Goal: Transaction & Acquisition: Purchase product/service

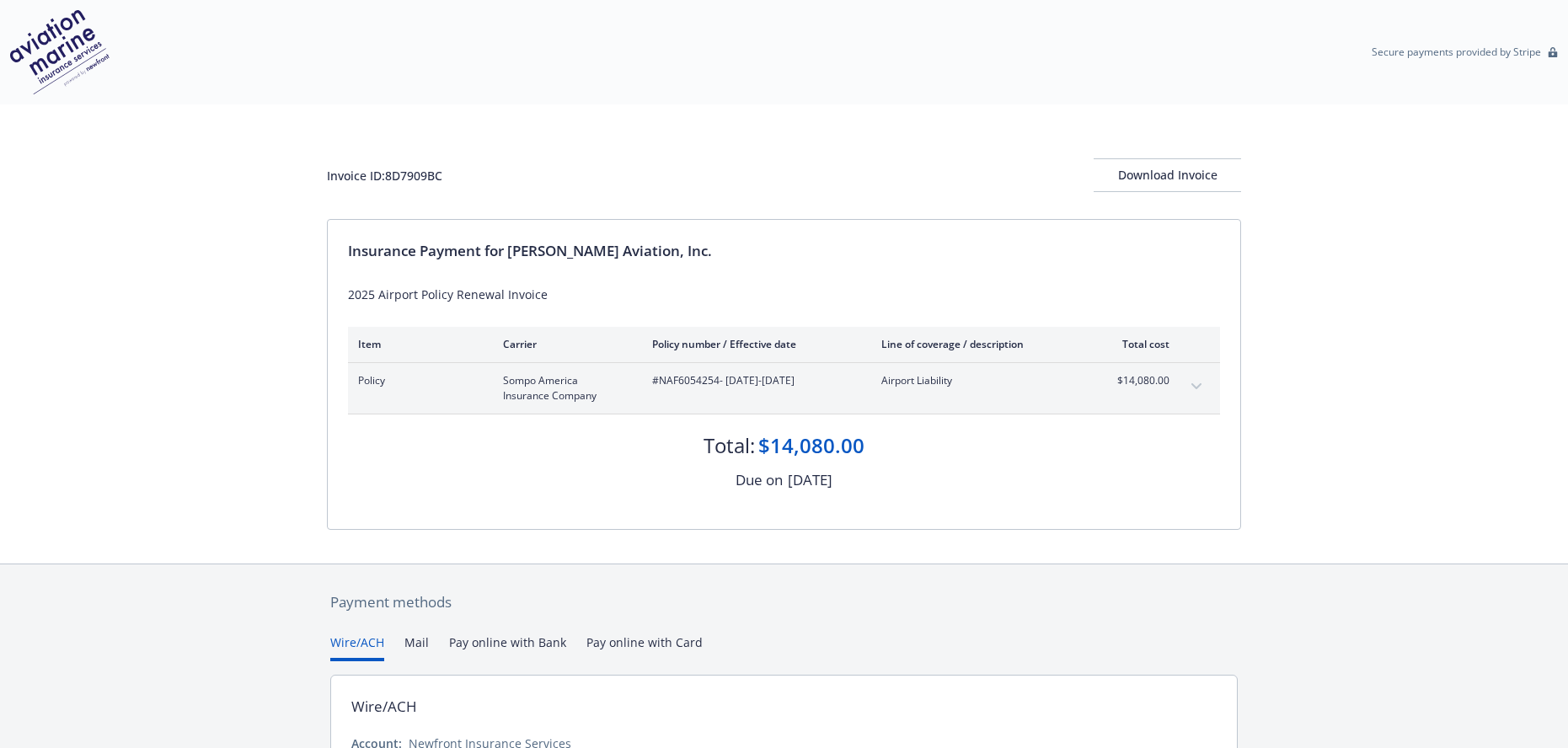
click at [807, 449] on div "$14,080.00" at bounding box center [811, 446] width 107 height 29
click at [746, 484] on div "Due on" at bounding box center [759, 480] width 47 height 22
drag, startPoint x: 798, startPoint y: 448, endPoint x: 771, endPoint y: 451, distance: 27.2
click at [798, 448] on div "$14,080.00" at bounding box center [811, 446] width 107 height 29
drag, startPoint x: 702, startPoint y: 432, endPoint x: 666, endPoint y: 416, distance: 39.4
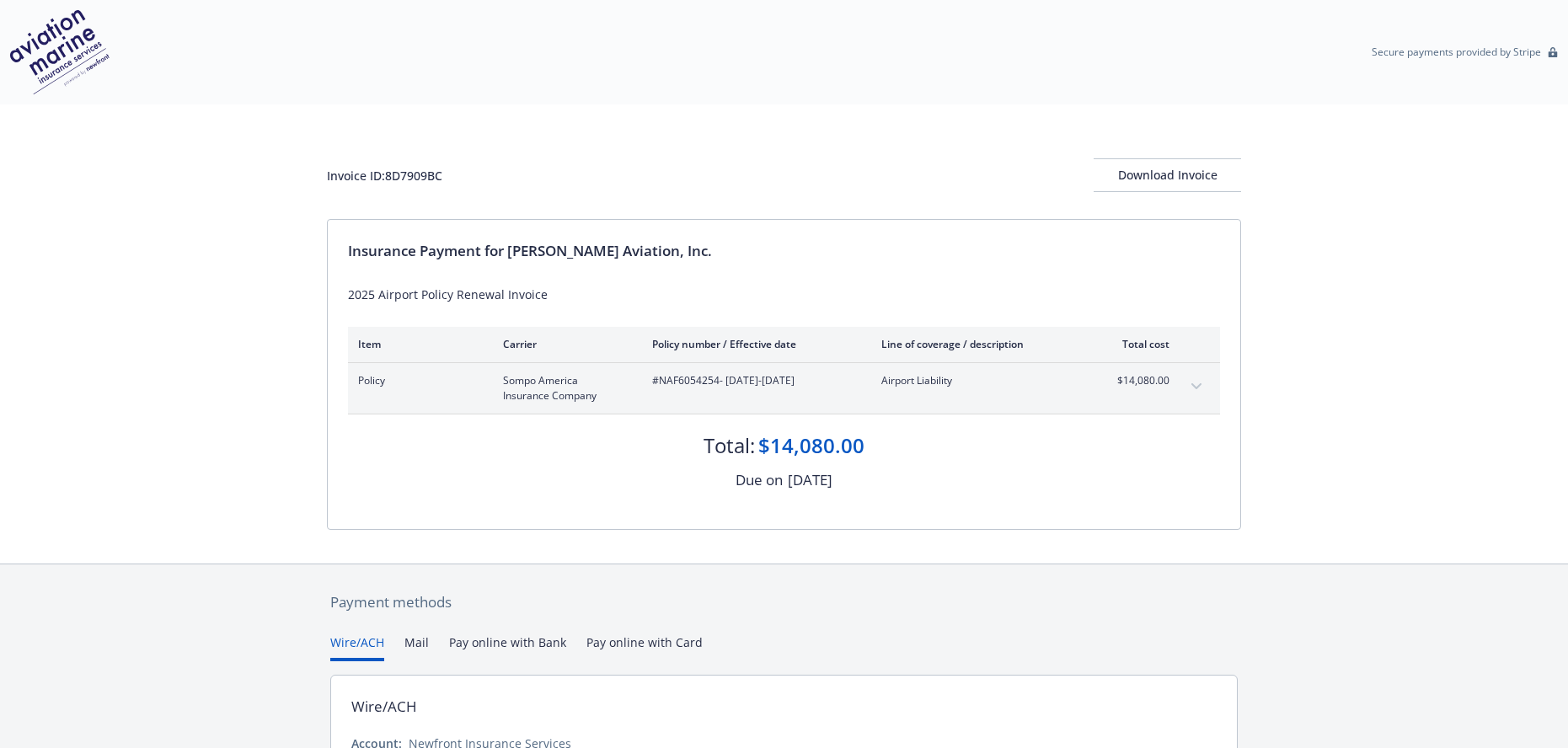
click at [703, 433] on div "Total: $14,080.00" at bounding box center [783, 437] width 872 height 45
click at [565, 397] on span "Sompo America Insurance Company" at bounding box center [564, 388] width 122 height 31
click at [1190, 384] on button "expand content" at bounding box center [1196, 387] width 27 height 27
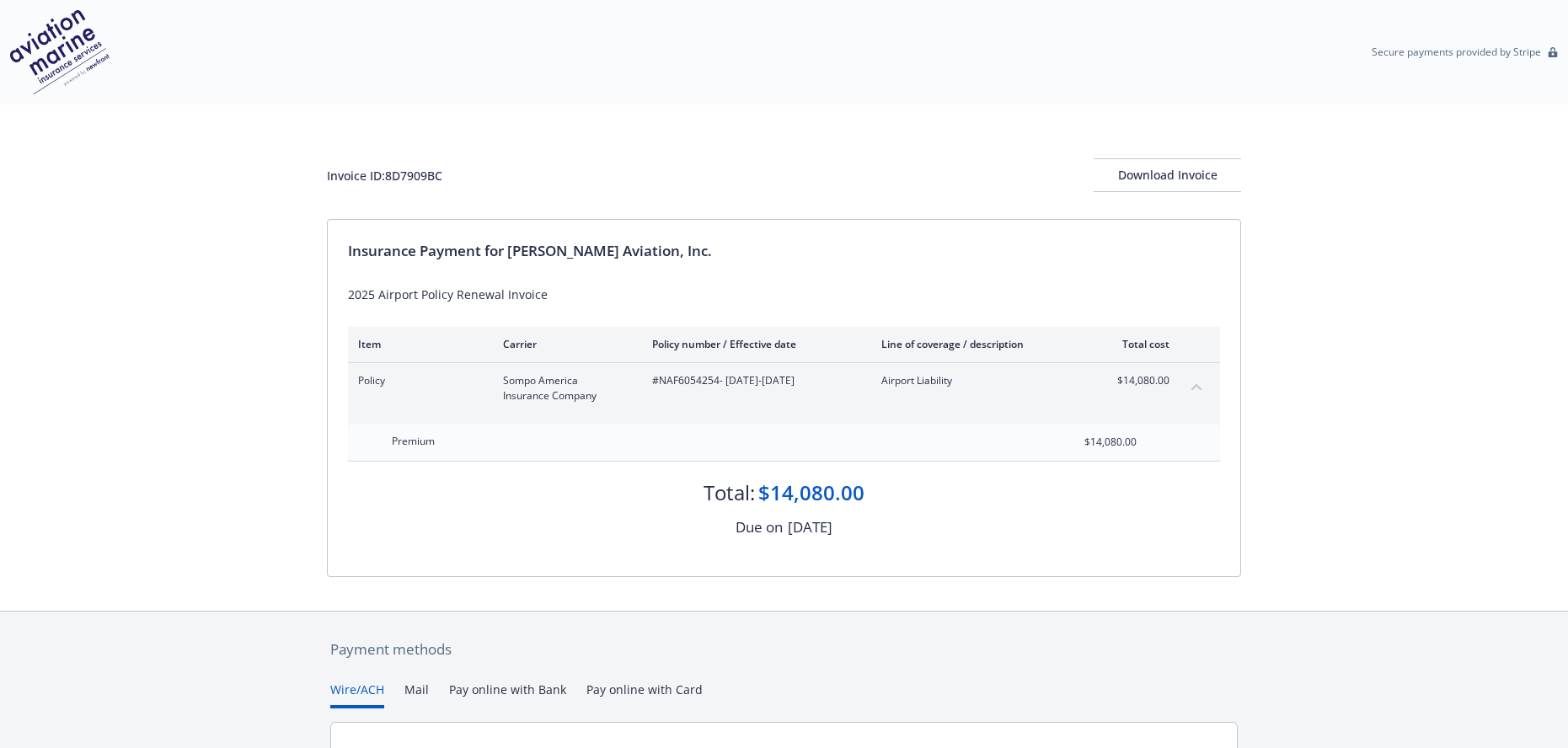
click at [1192, 384] on icon "collapse content" at bounding box center [1196, 386] width 10 height 6
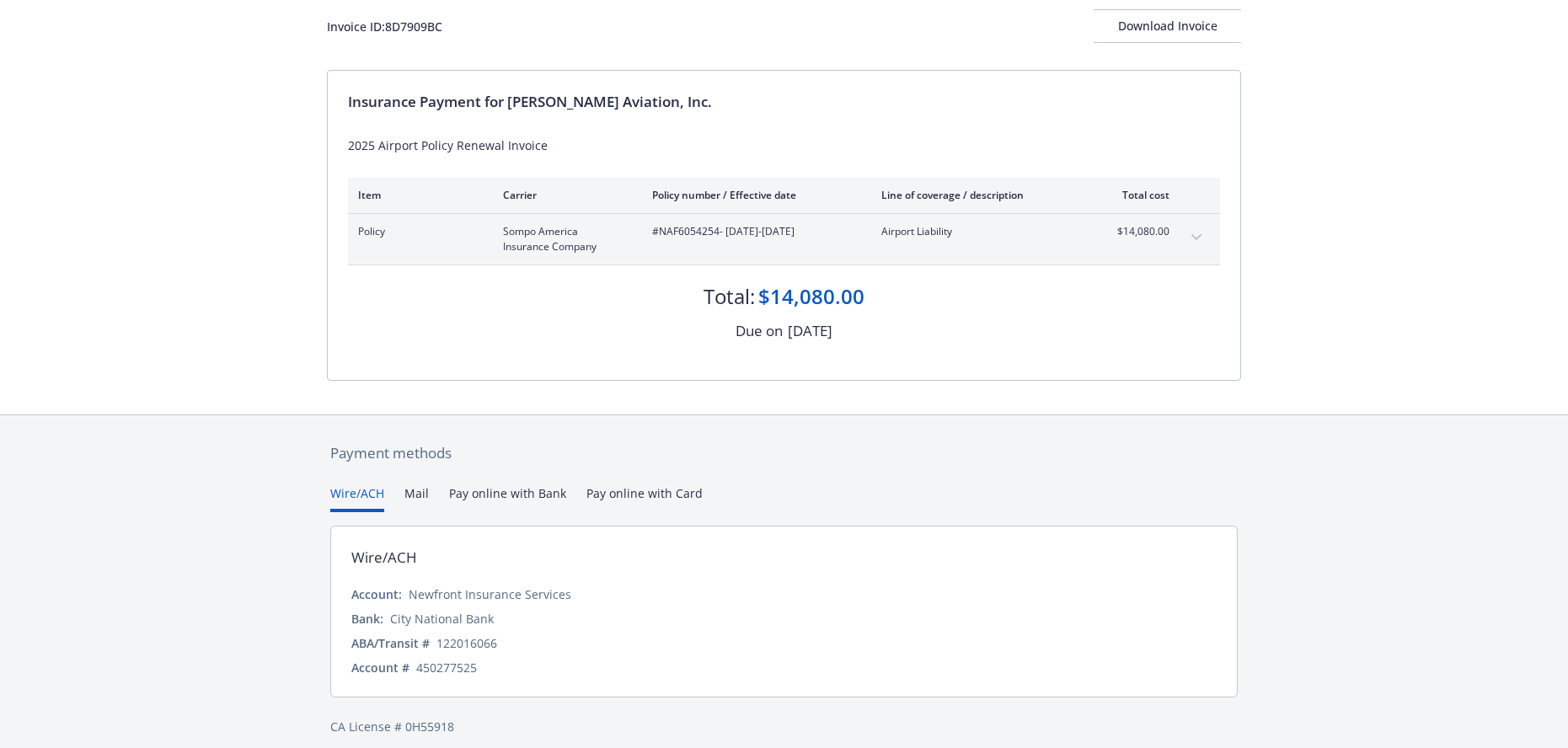
scroll to position [164, 0]
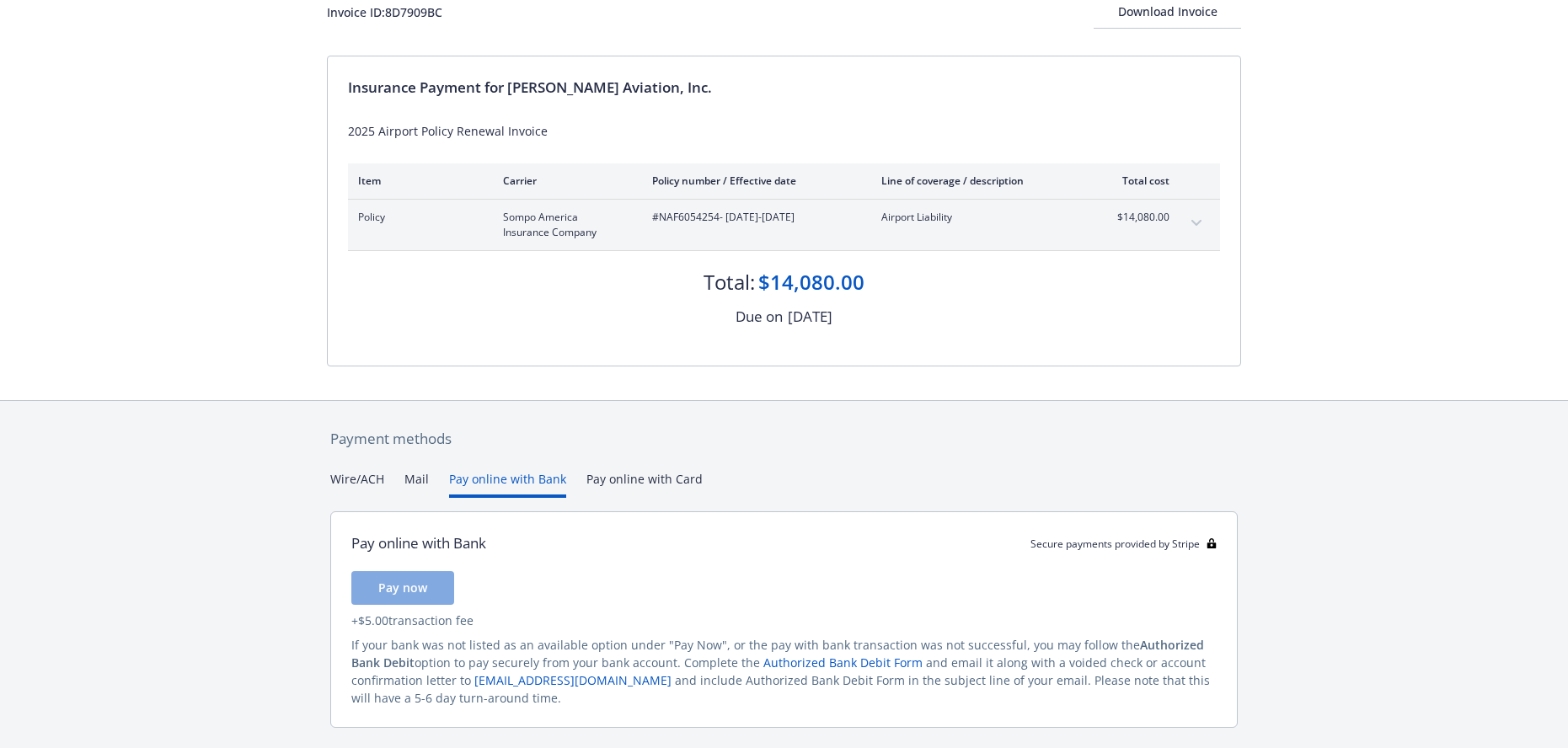
click at [497, 481] on button "Pay online with Bank" at bounding box center [508, 483] width 117 height 28
click at [395, 587] on span "Pay now" at bounding box center [403, 588] width 49 height 16
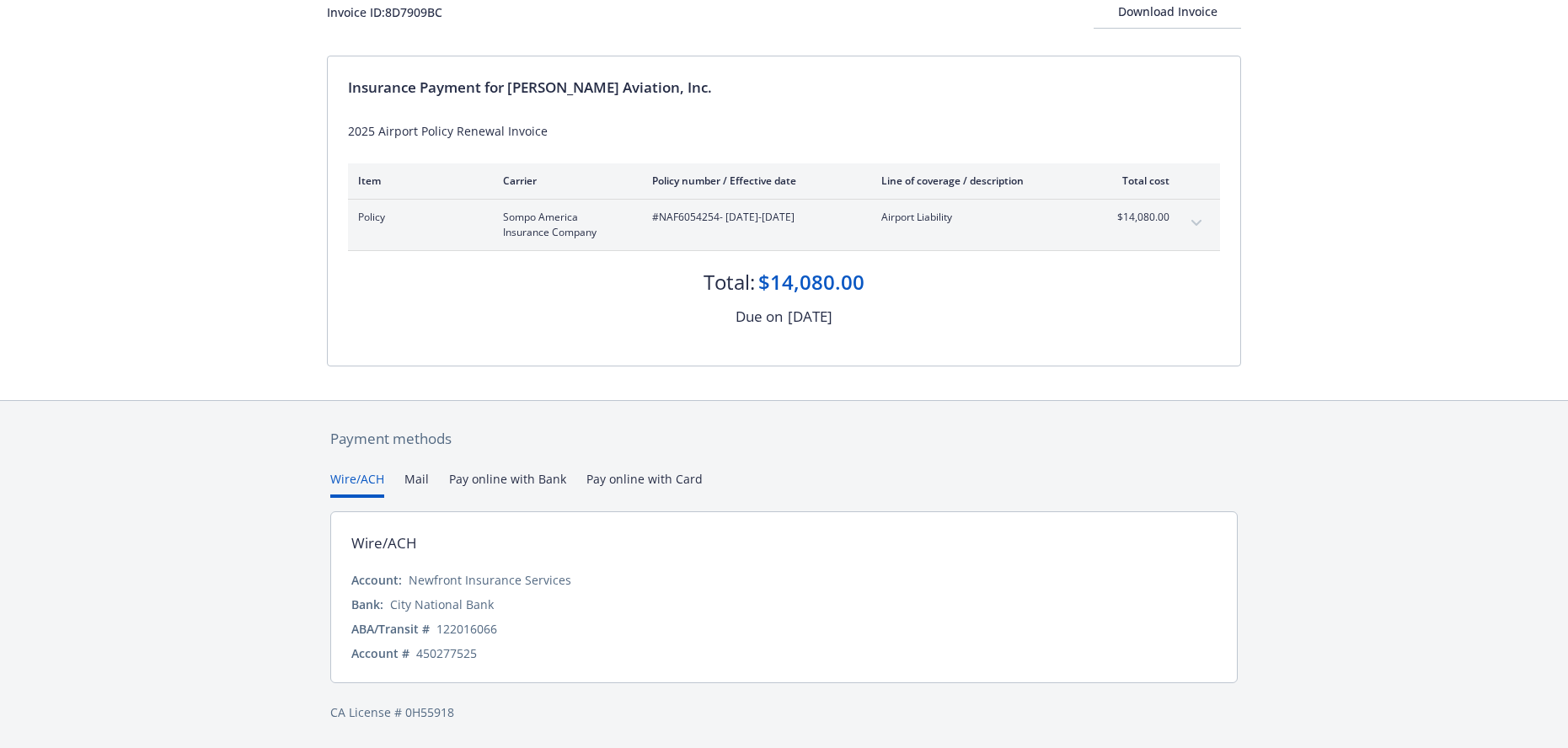
click at [356, 476] on button "Wire/ACH" at bounding box center [358, 483] width 54 height 28
click at [795, 289] on div "$14,080.00" at bounding box center [811, 283] width 107 height 29
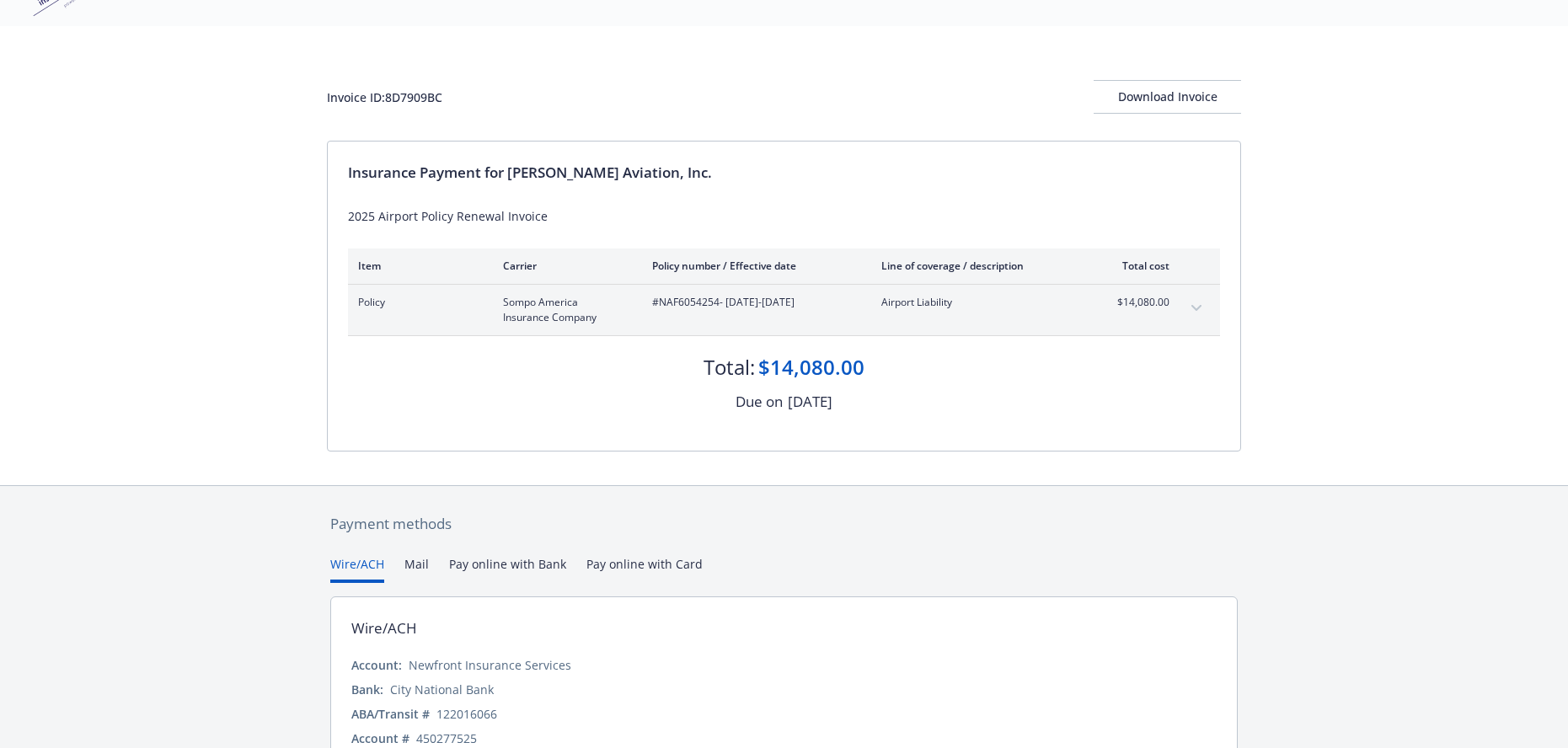
scroll to position [0, 0]
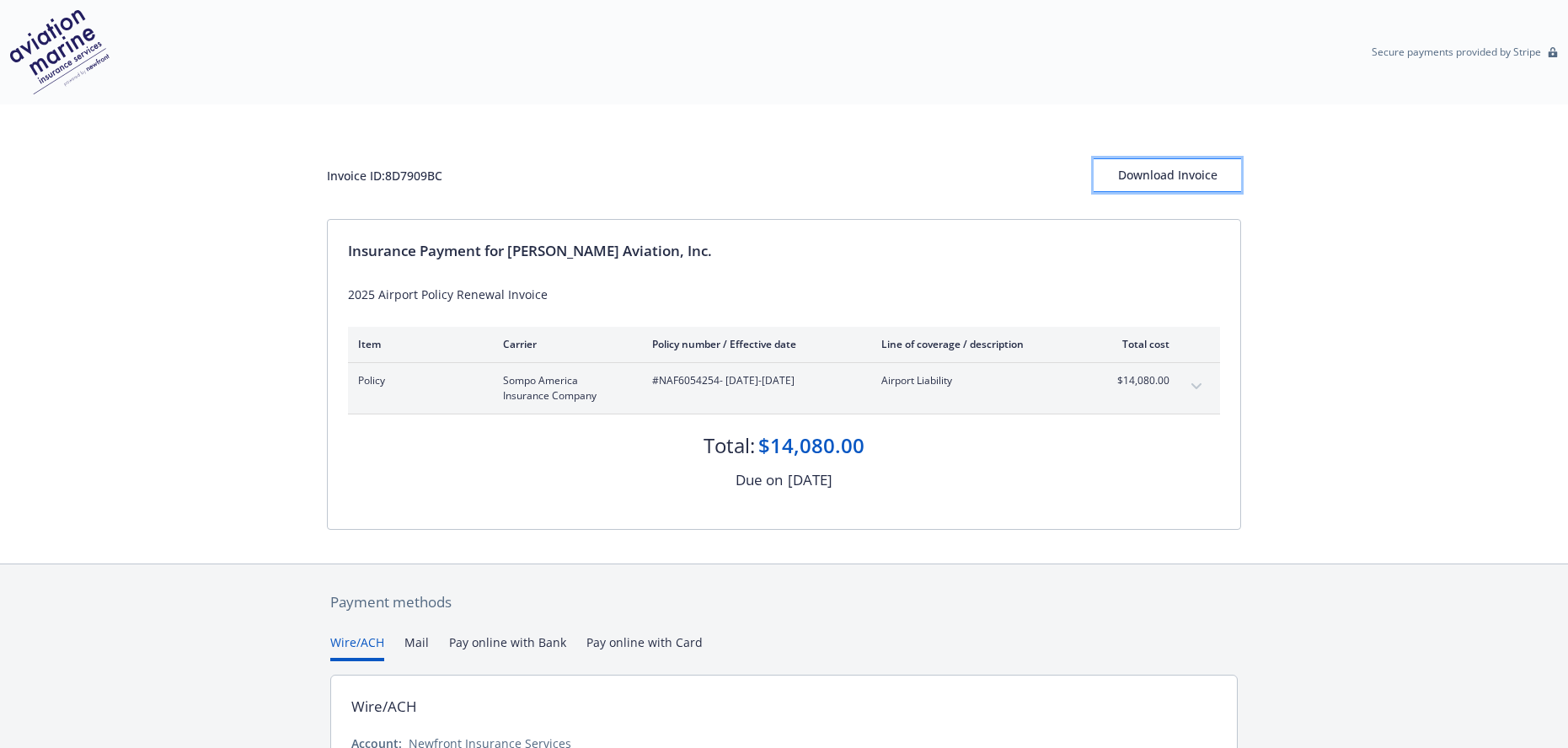
click at [1163, 182] on div "Download Invoice" at bounding box center [1167, 174] width 147 height 32
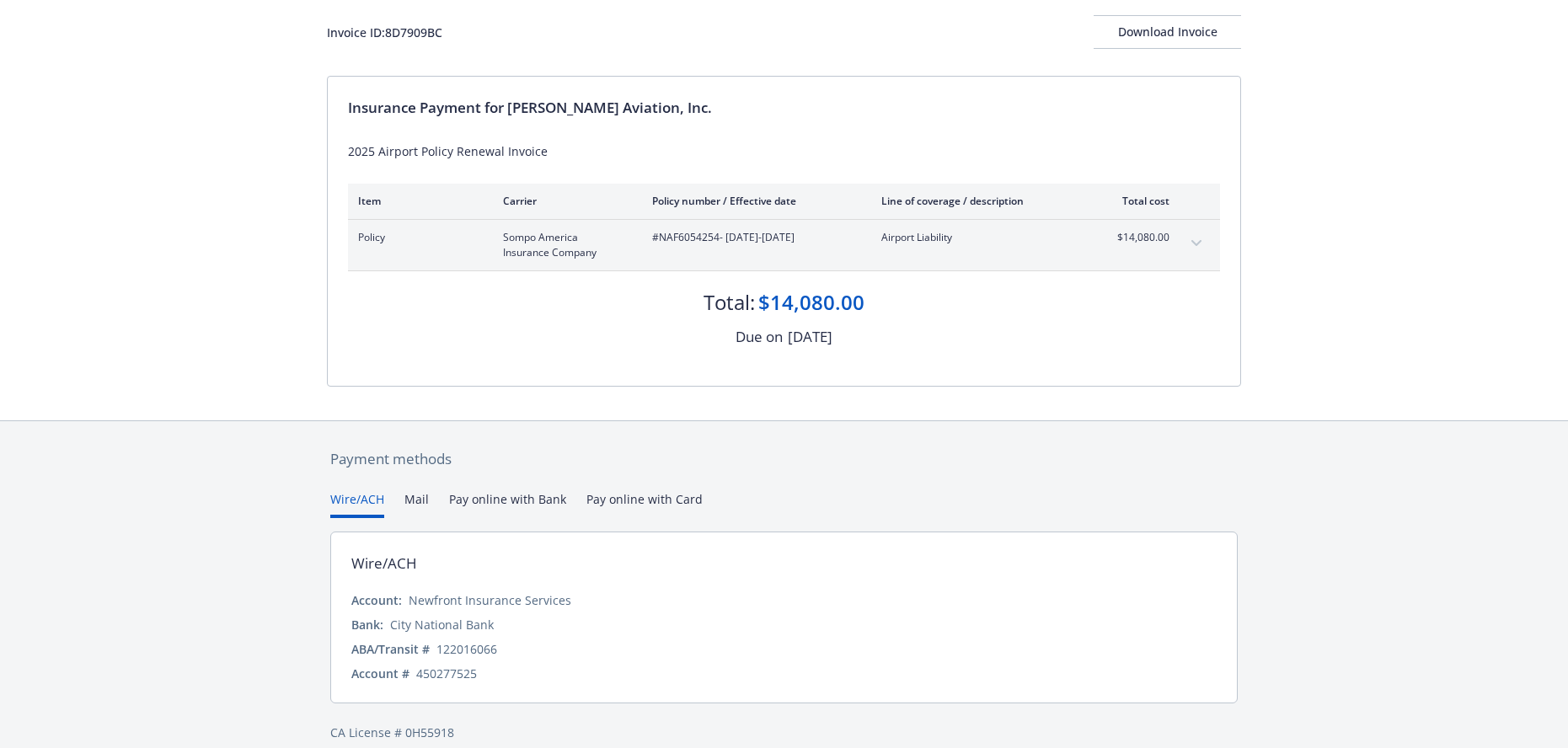
scroll to position [164, 0]
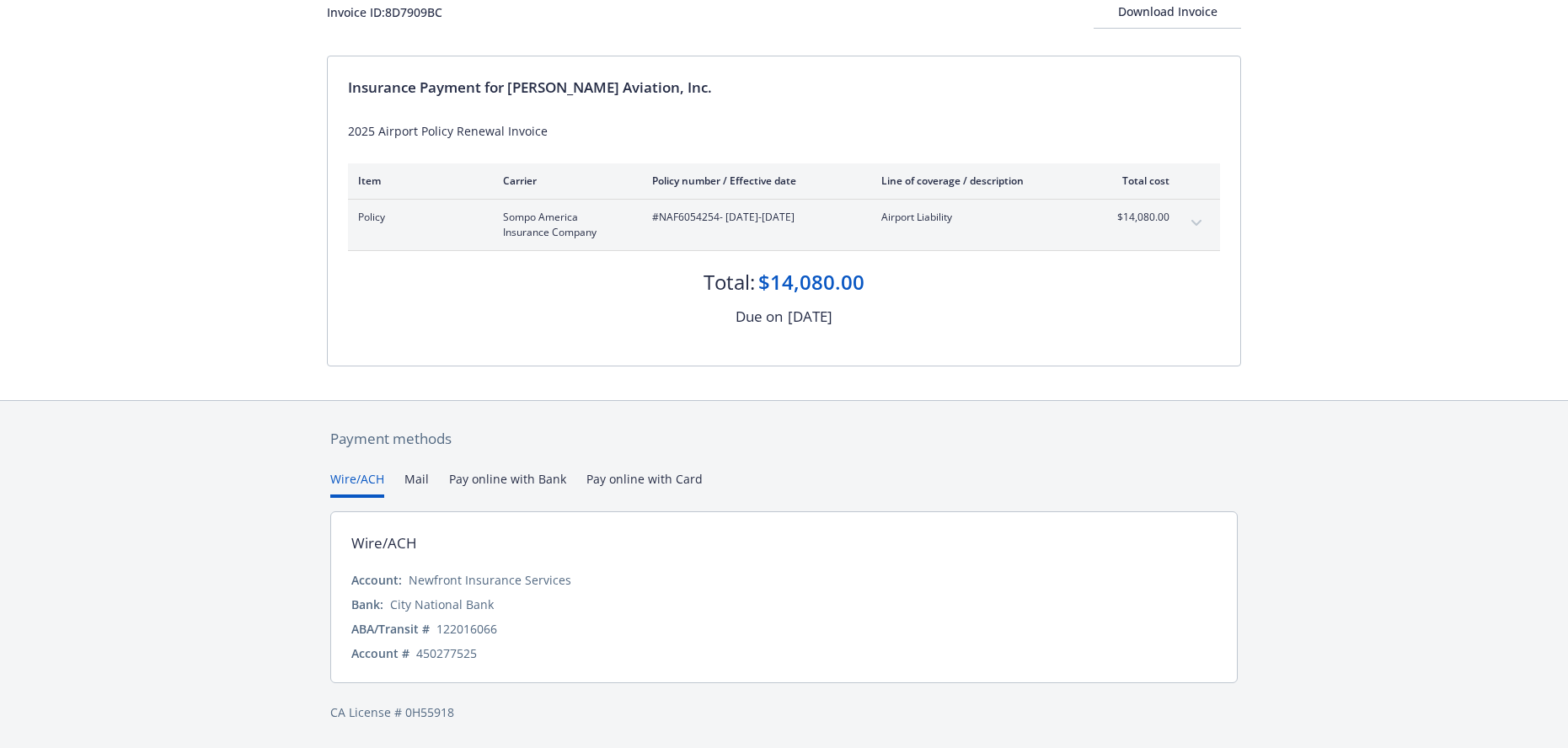
click at [660, 474] on div "Payment methods Wire/ACH Mail Pay online with Bank Pay online with Card Wire/AC…" at bounding box center [784, 575] width 914 height 348
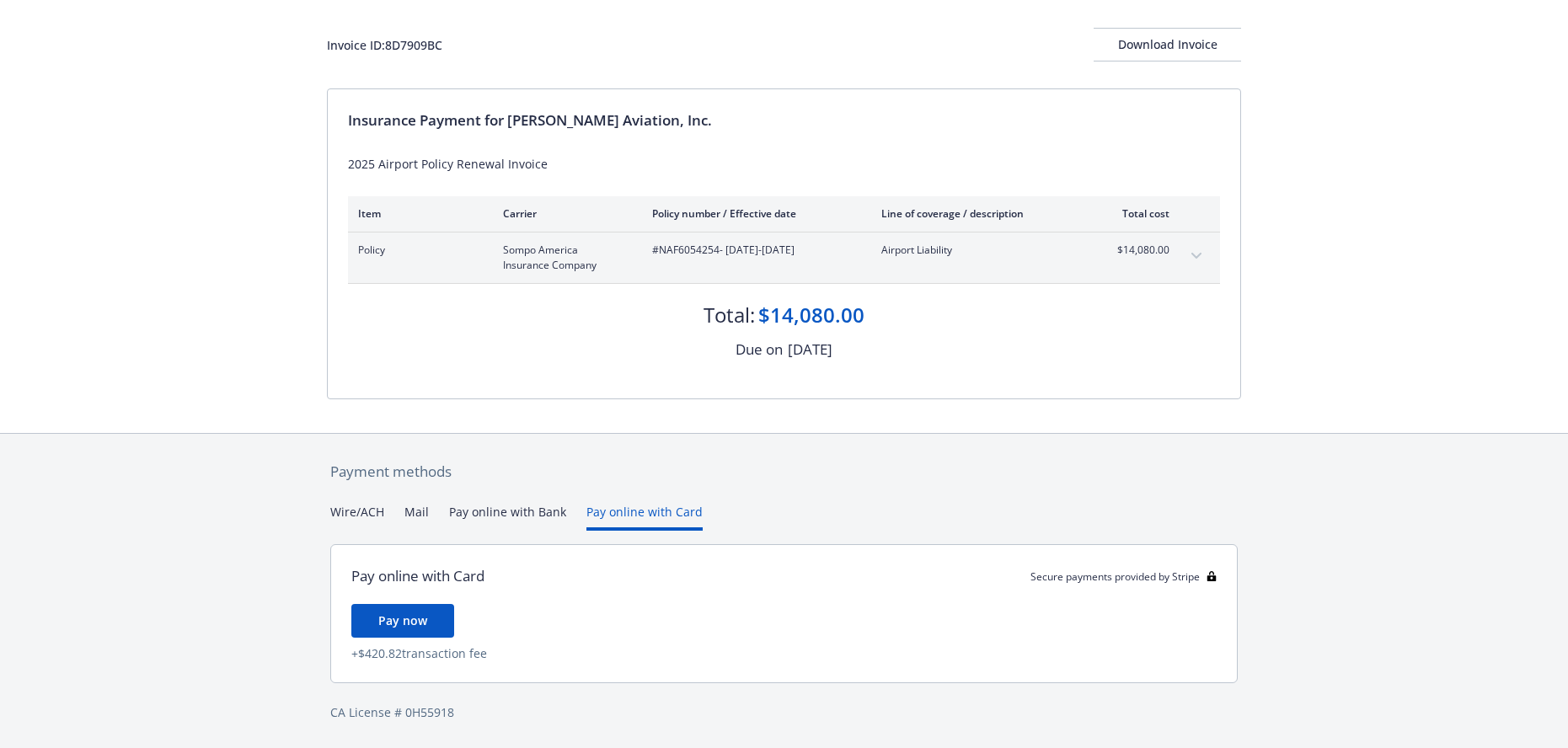
scroll to position [131, 0]
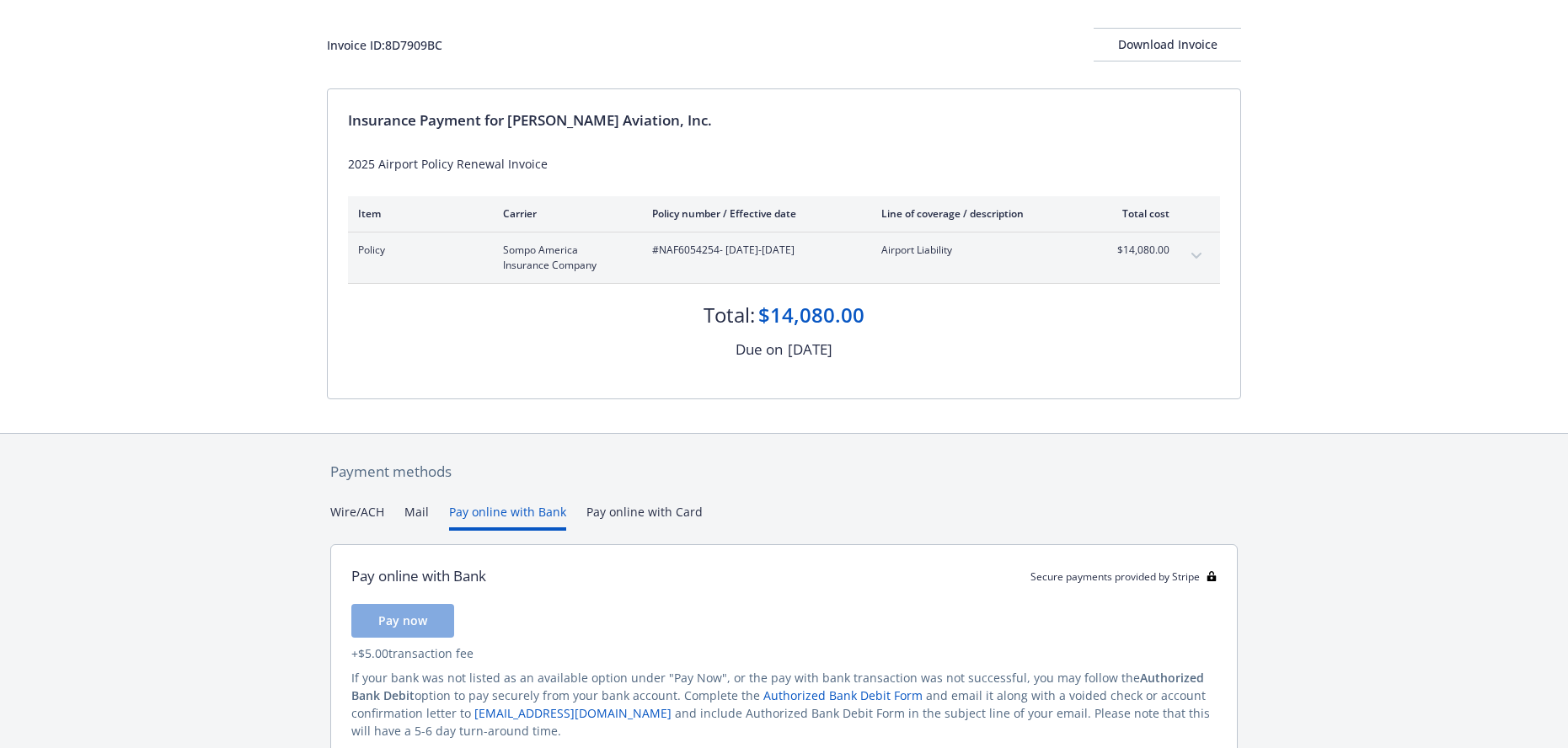
click at [485, 510] on button "Pay online with Bank" at bounding box center [508, 517] width 117 height 28
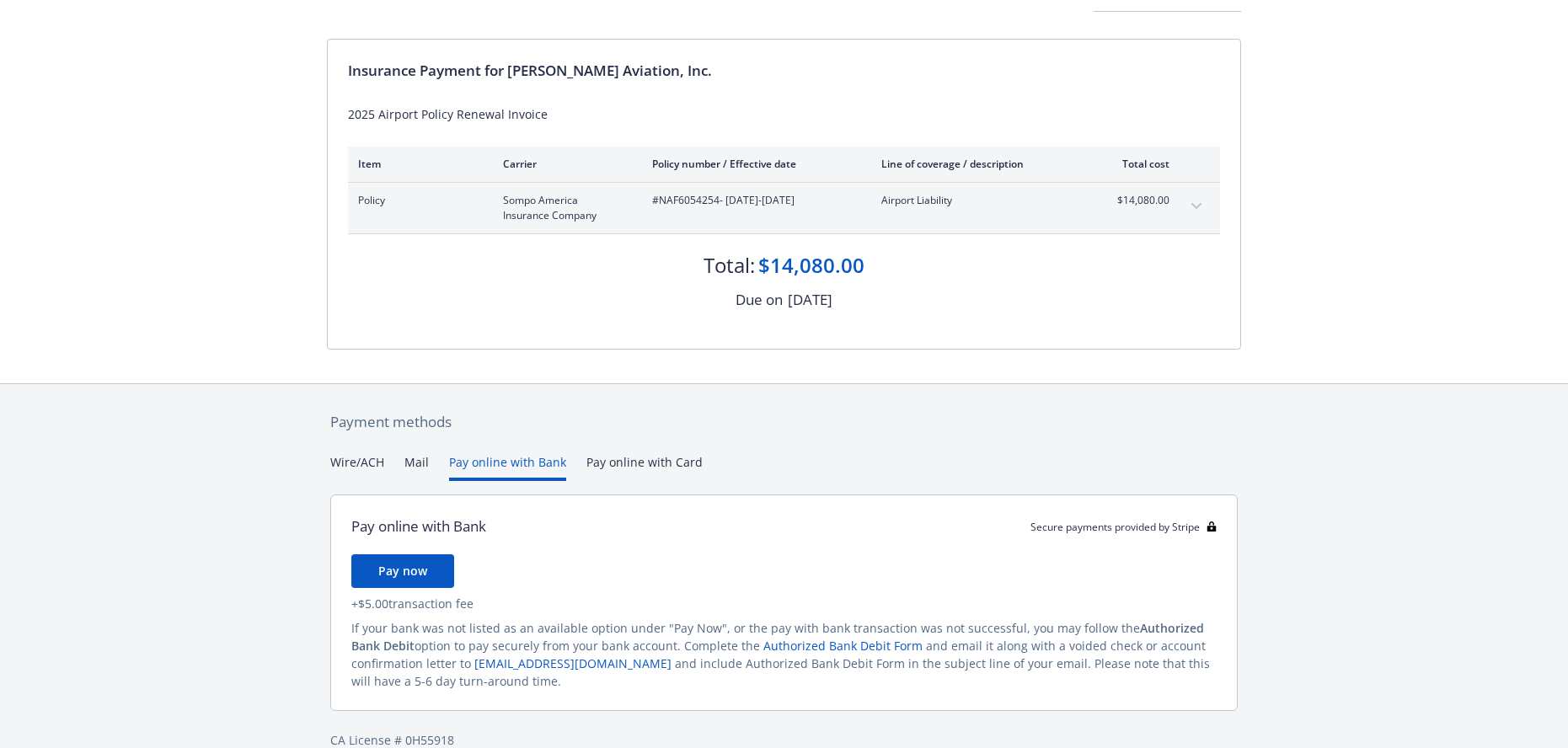
scroll to position [208, 0]
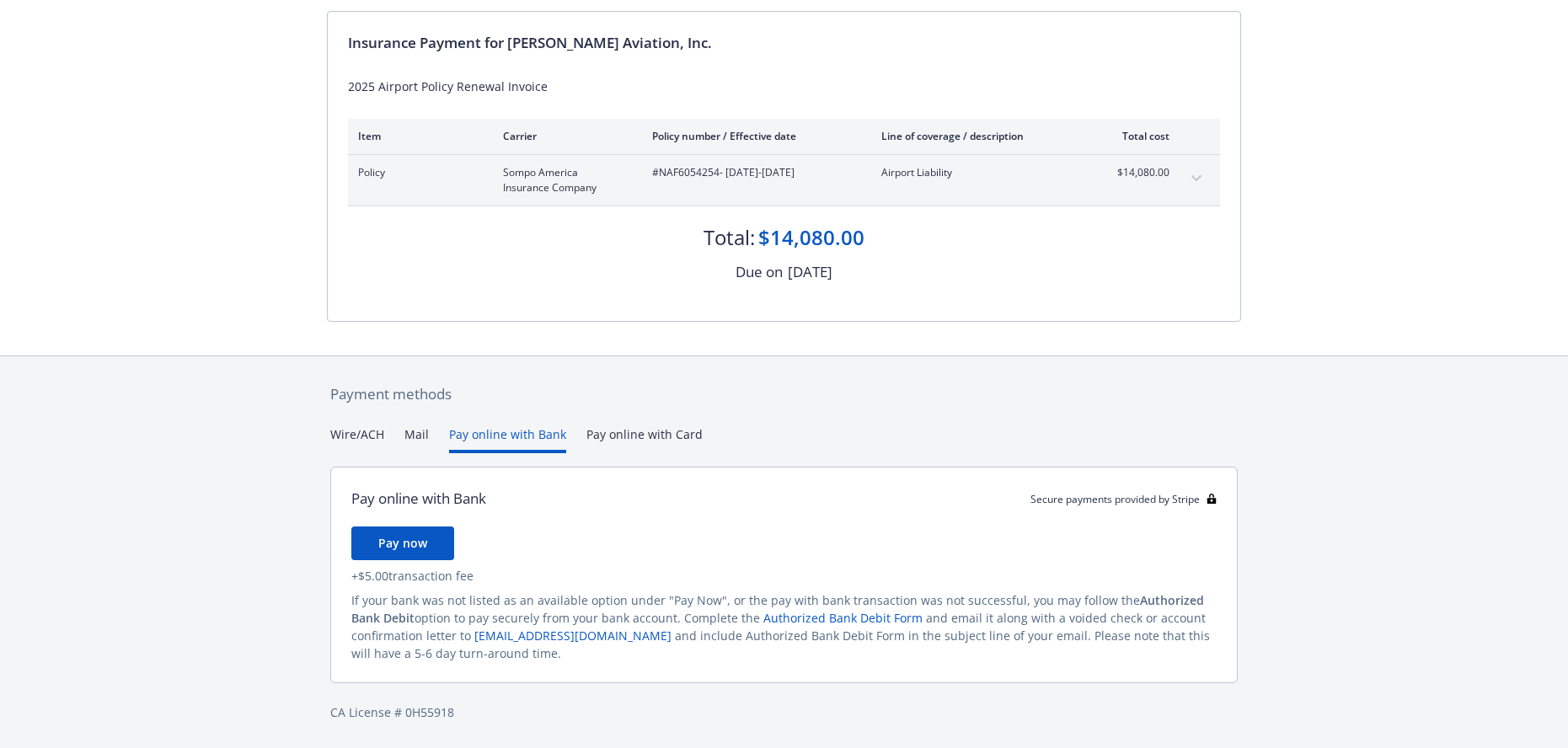
click at [826, 387] on div "Payment methods" at bounding box center [784, 394] width 907 height 22
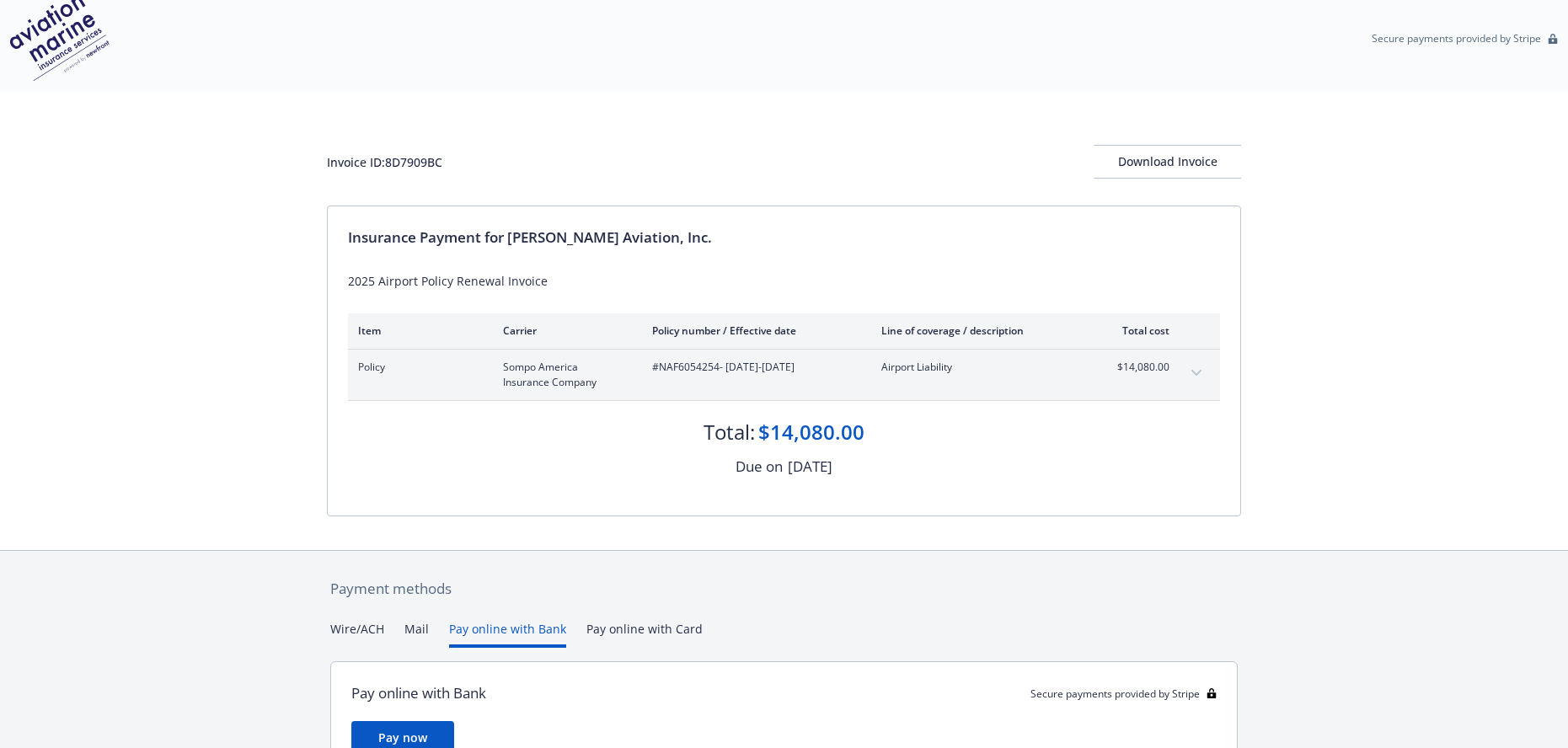
scroll to position [0, 0]
